Goal: Task Accomplishment & Management: Use online tool/utility

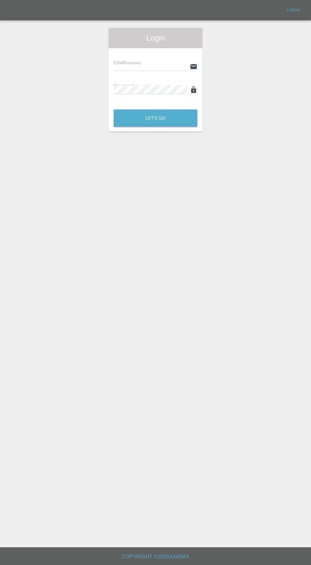
click at [146, 67] on input "text" at bounding box center [150, 66] width 74 height 9
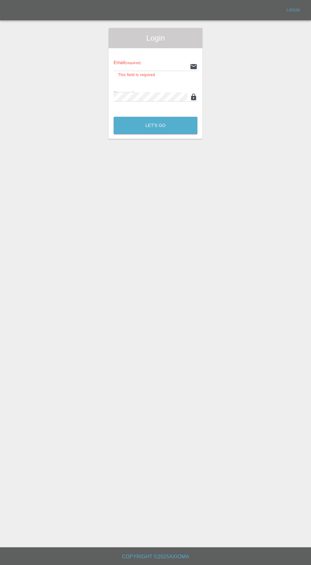
type input "[EMAIL_ADDRESS][DOMAIN_NAME]"
click at [113, 117] on button "Let's Go" at bounding box center [155, 125] width 84 height 17
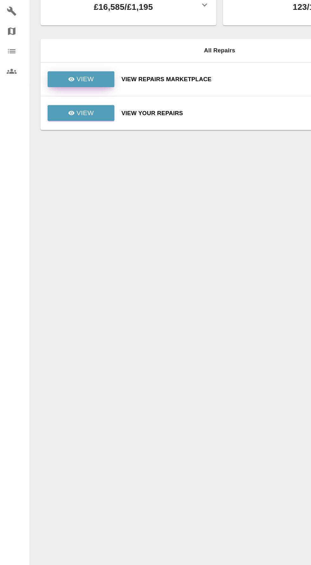
click at [60, 95] on link "View" at bounding box center [61, 100] width 51 height 12
